Goal: Task Accomplishment & Management: Use online tool/utility

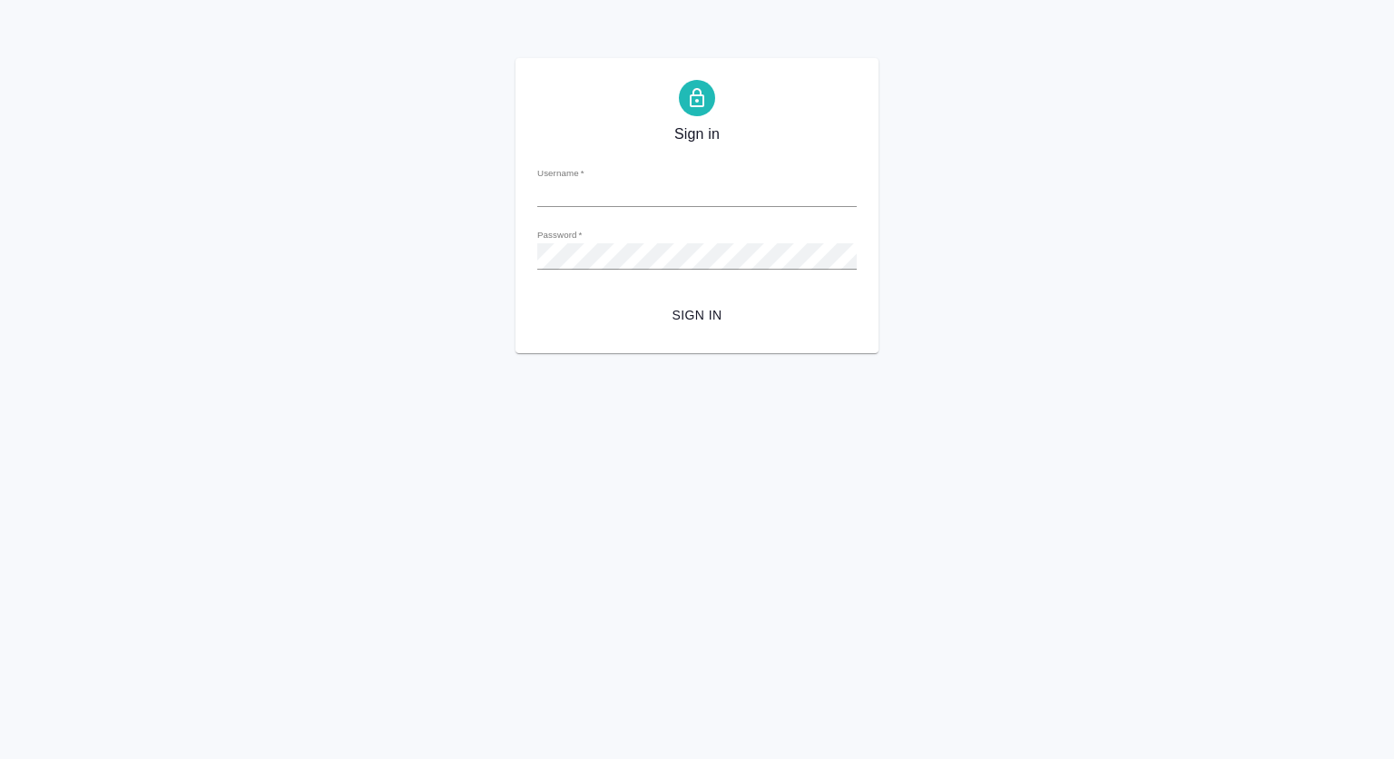
type input "[PERSON_NAME][EMAIL_ADDRESS][DOMAIN_NAME]"
click at [702, 316] on span "Sign in" at bounding box center [697, 315] width 290 height 23
